Goal: Check status: Check status

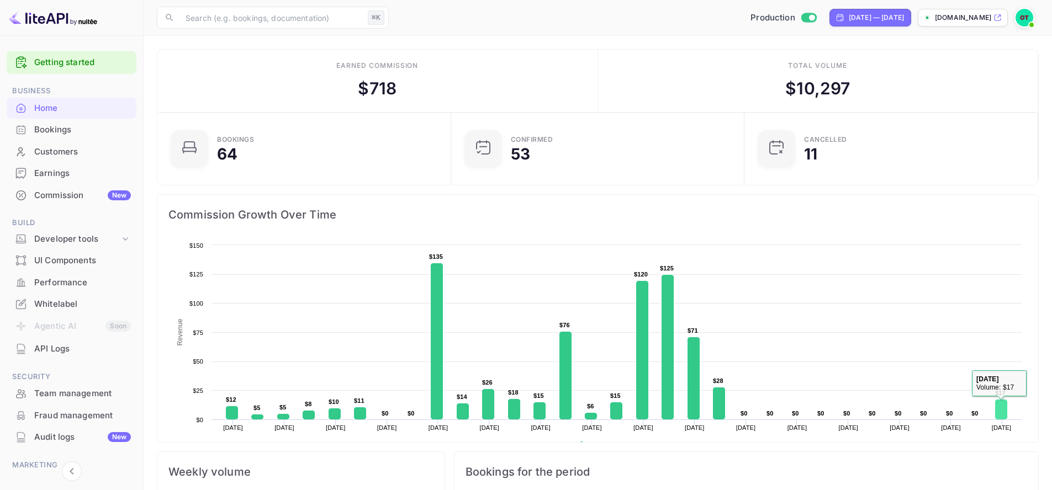
click at [1003, 404] on rect at bounding box center [1001, 410] width 13 height 20
click at [1002, 409] on rect at bounding box center [1001, 410] width 13 height 20
click at [54, 121] on div "Bookings" at bounding box center [72, 130] width 130 height 22
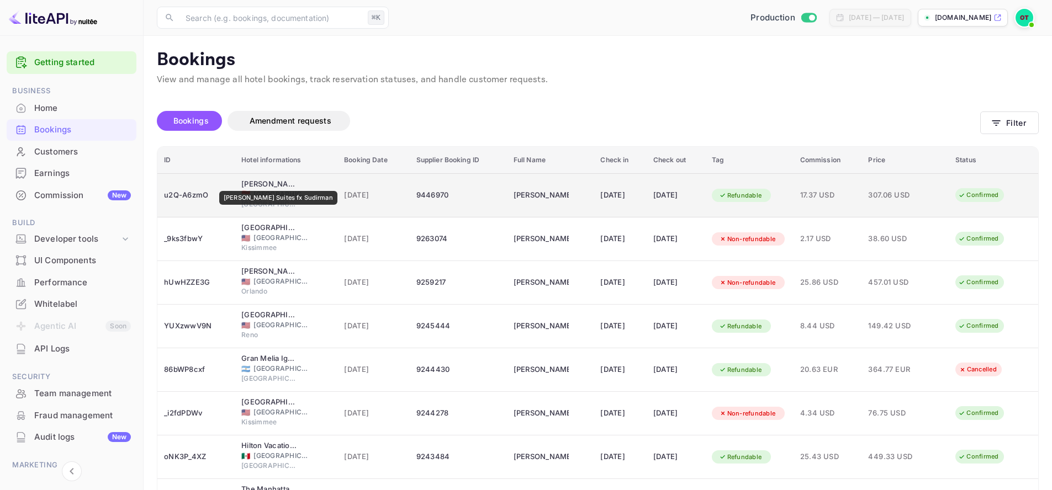
click at [264, 183] on div "[PERSON_NAME] Suites fx Sudirman" at bounding box center [268, 184] width 55 height 11
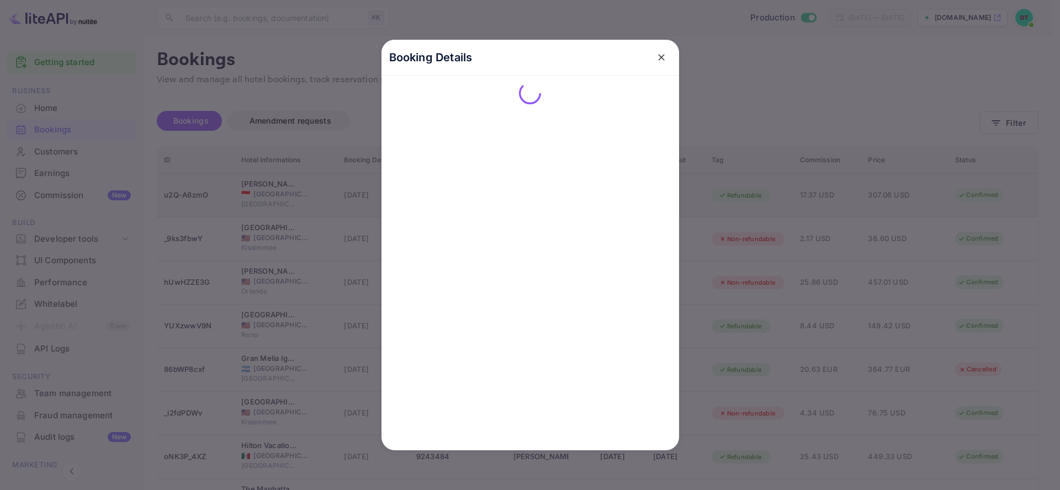
click at [264, 183] on div at bounding box center [530, 245] width 1060 height 490
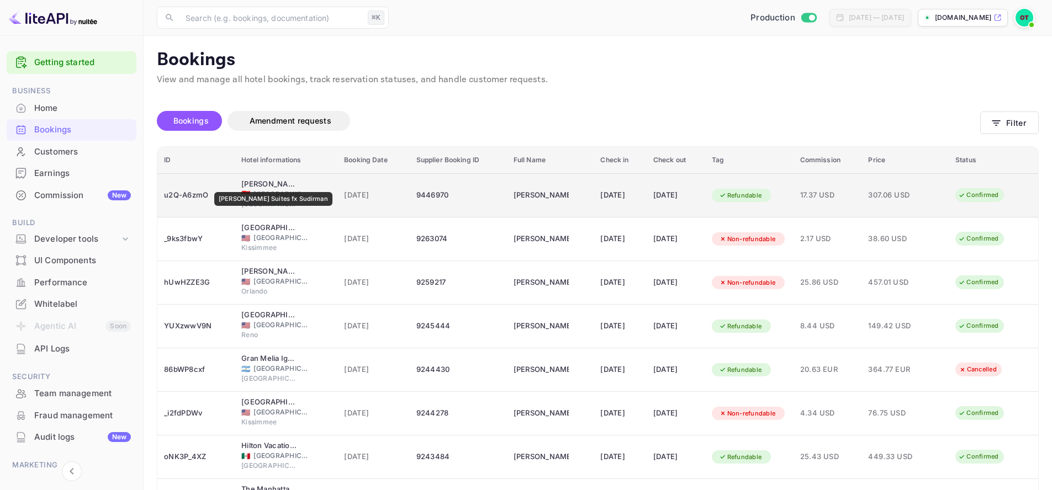
click at [259, 184] on div "[PERSON_NAME] Suites fx Sudirman" at bounding box center [268, 184] width 55 height 11
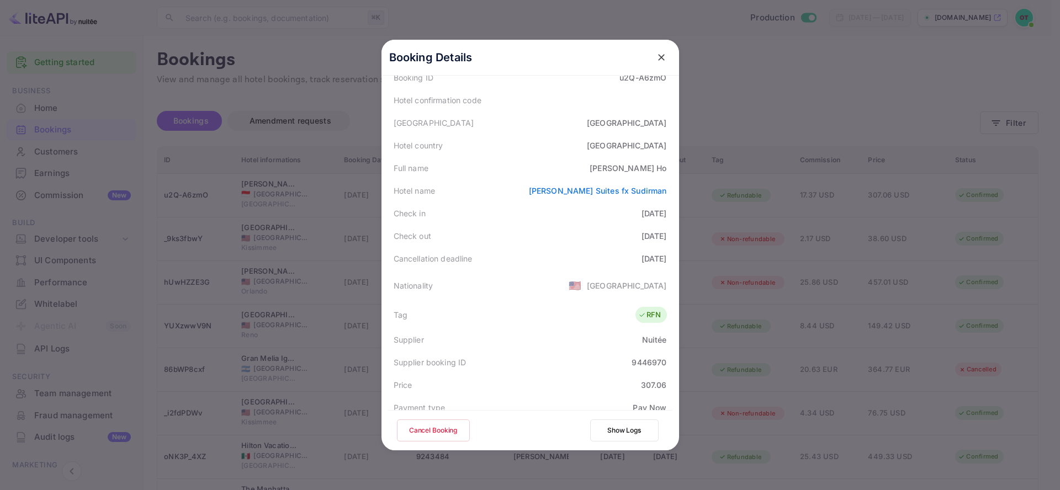
scroll to position [66, 0]
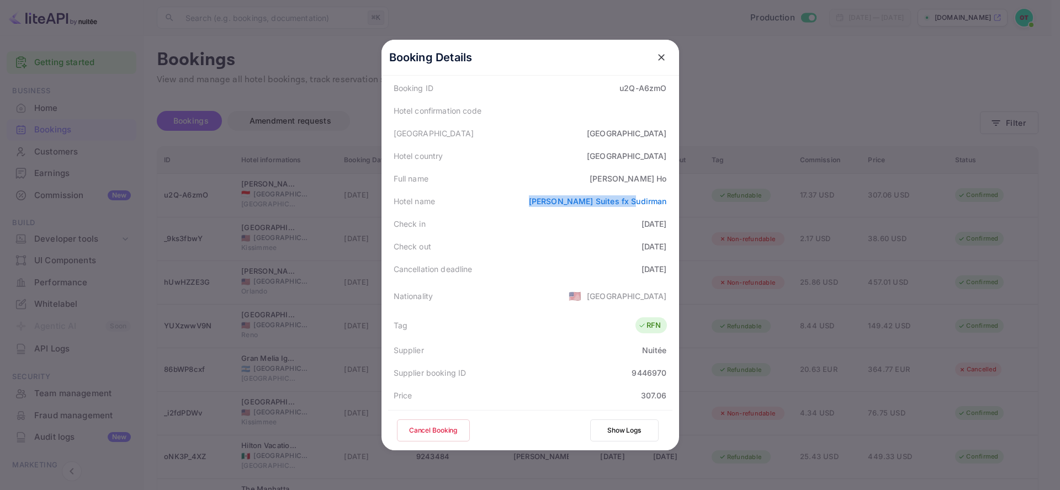
drag, startPoint x: 557, startPoint y: 202, endPoint x: 666, endPoint y: 204, distance: 109.3
click at [666, 204] on div "Hotel name [PERSON_NAME] Suites fx [PERSON_NAME]" at bounding box center [530, 201] width 284 height 23
copy link "[PERSON_NAME] Suites fx Sudirman"
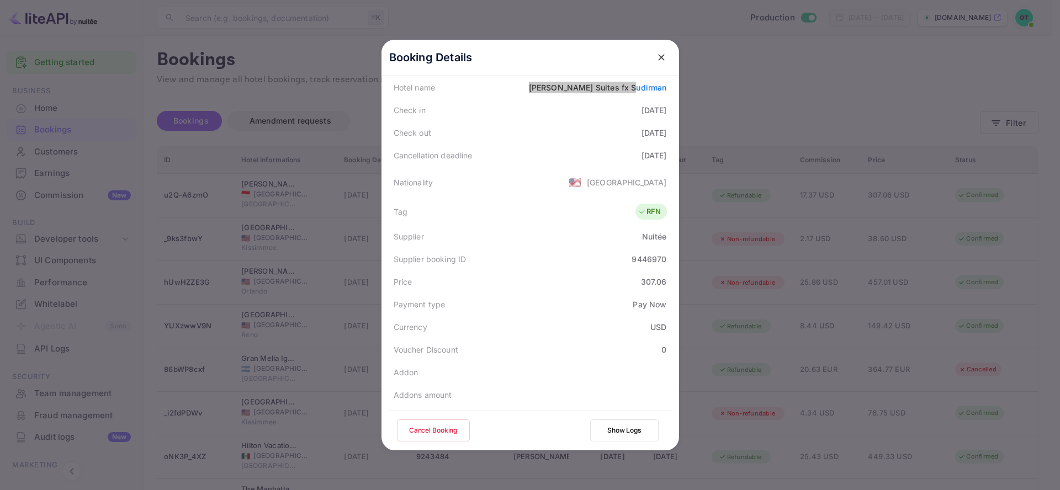
scroll to position [0, 0]
